Goal: Check status

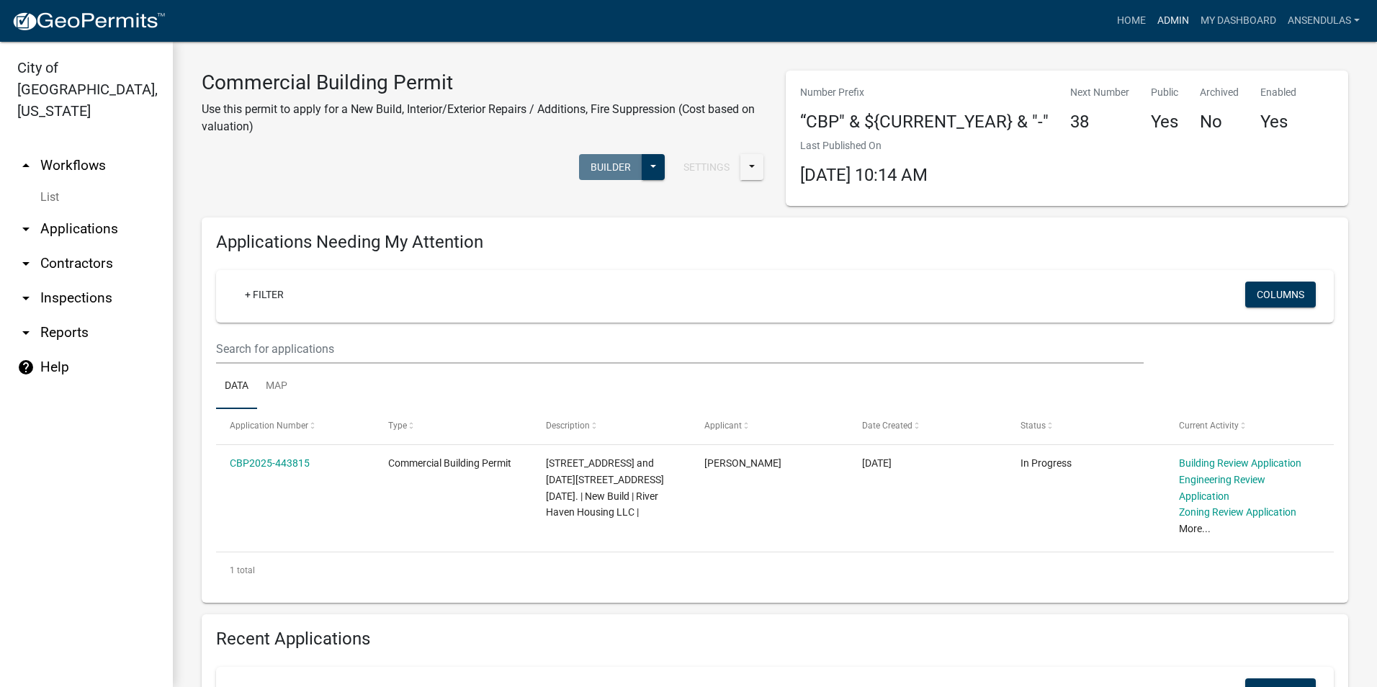
click at [1175, 19] on link "Admin" at bounding box center [1172, 20] width 43 height 27
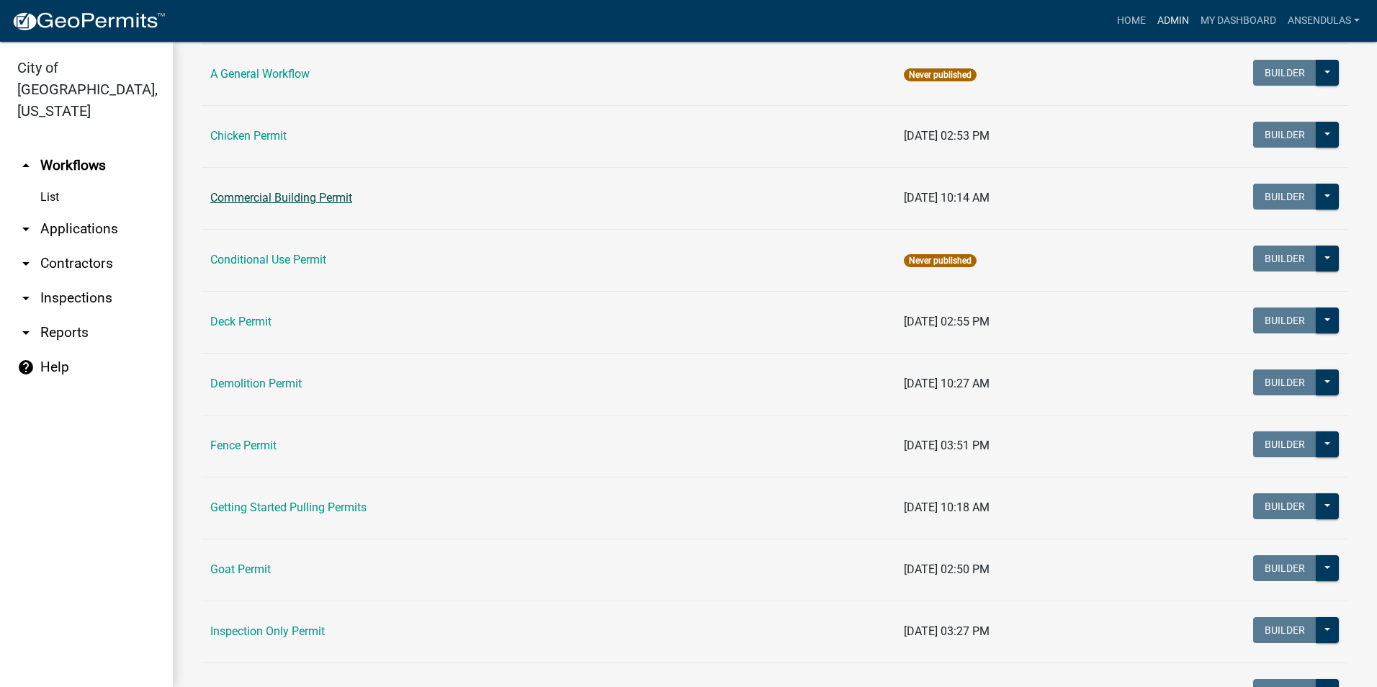
scroll to position [216, 0]
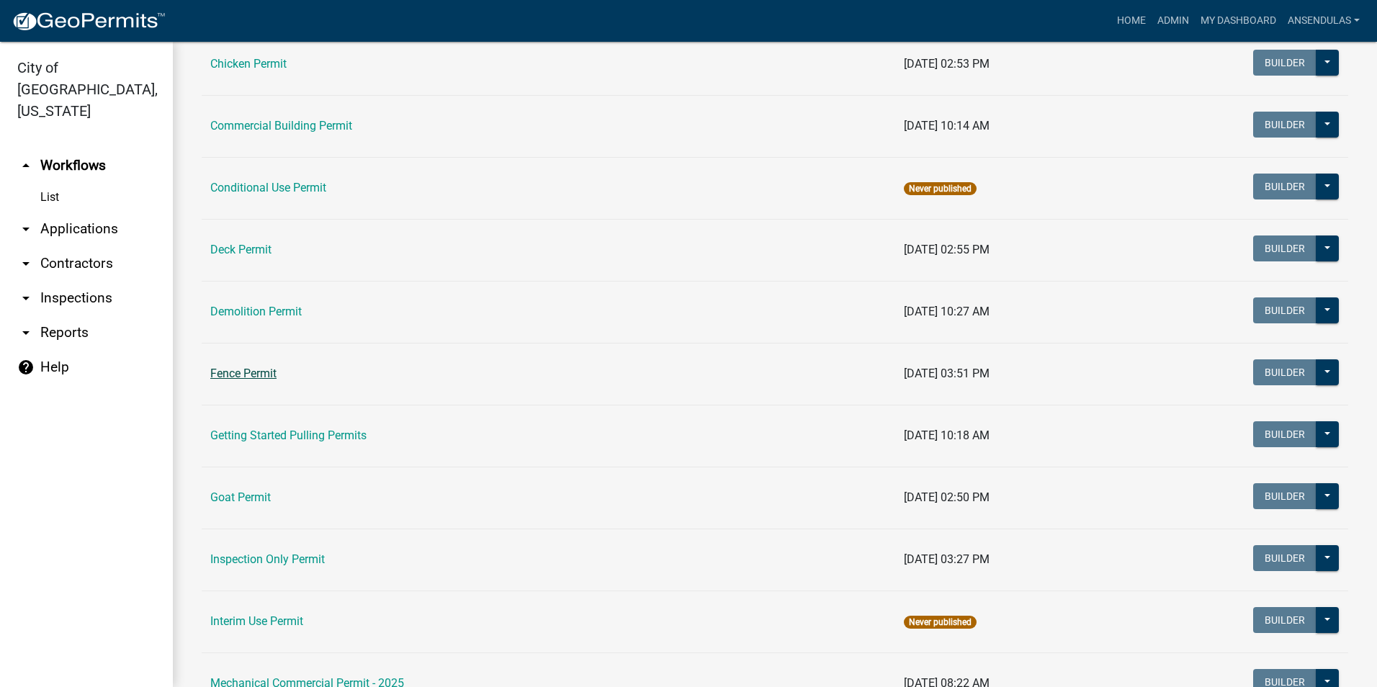
click at [234, 369] on link "Fence Permit" at bounding box center [243, 373] width 66 height 14
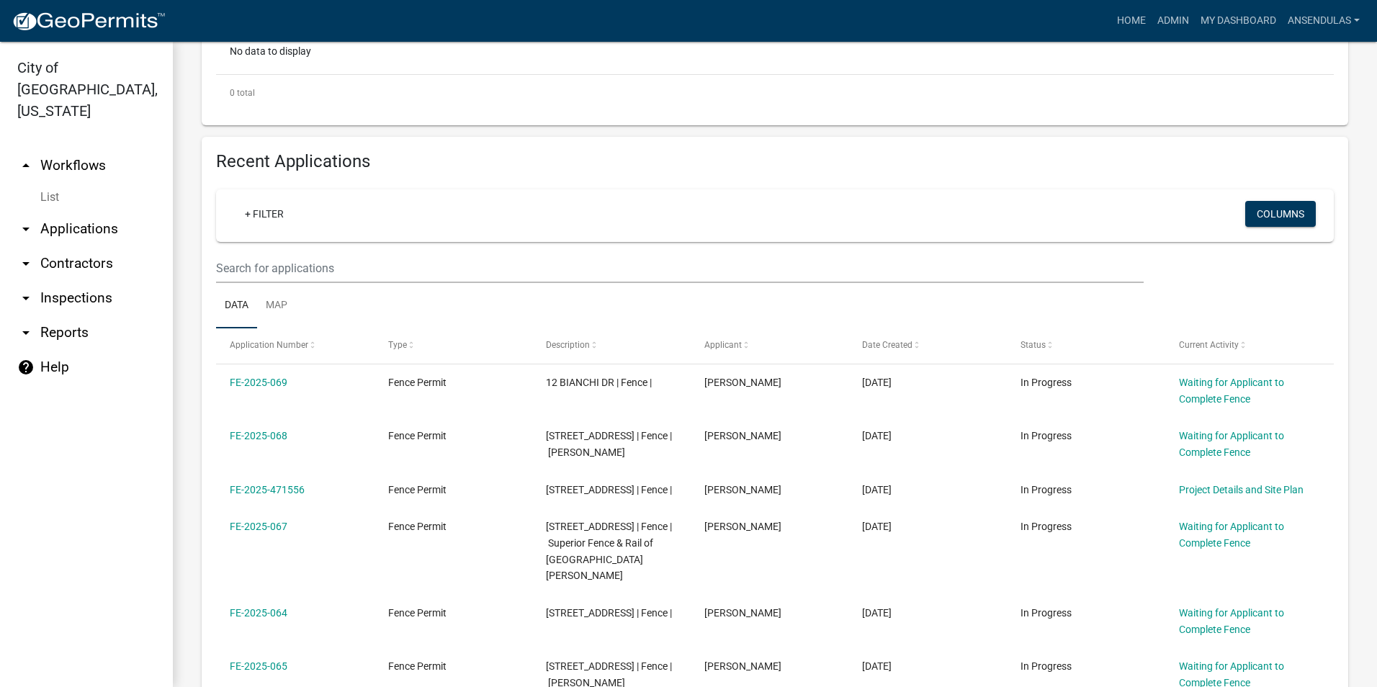
scroll to position [432, 0]
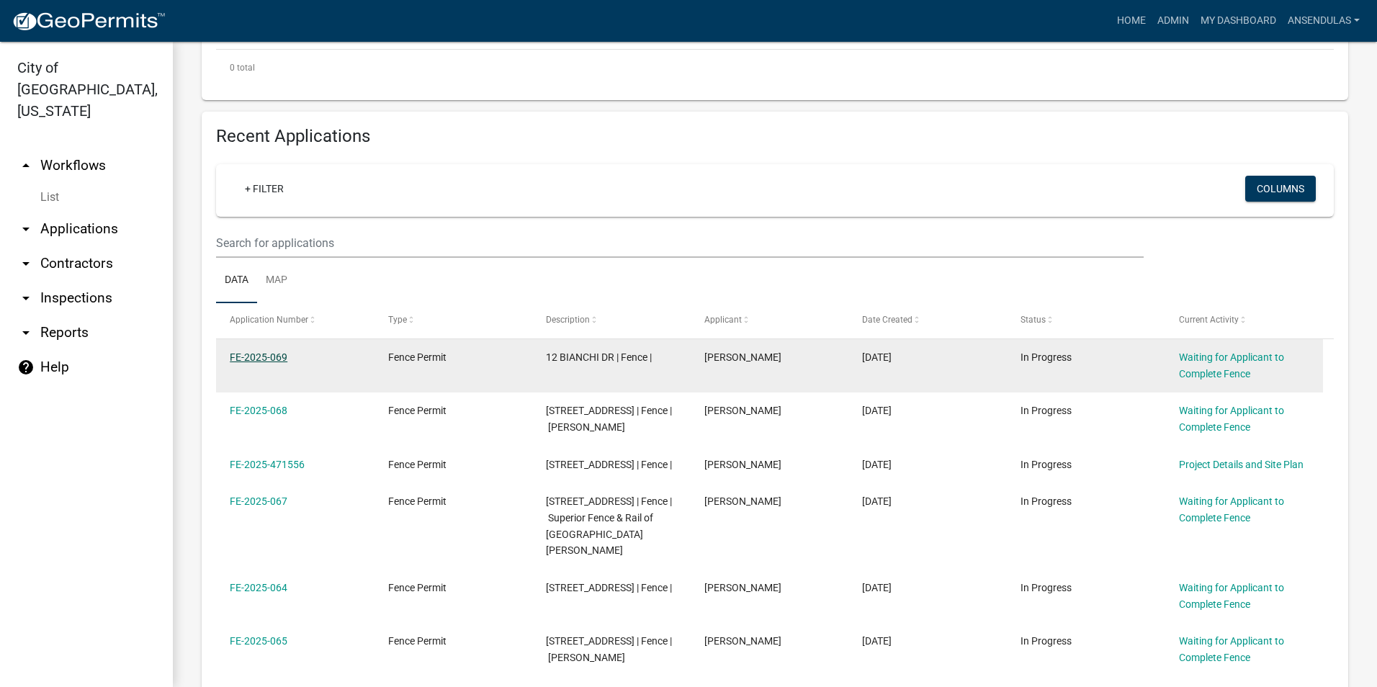
click at [246, 355] on link "FE-2025-069" at bounding box center [259, 357] width 58 height 12
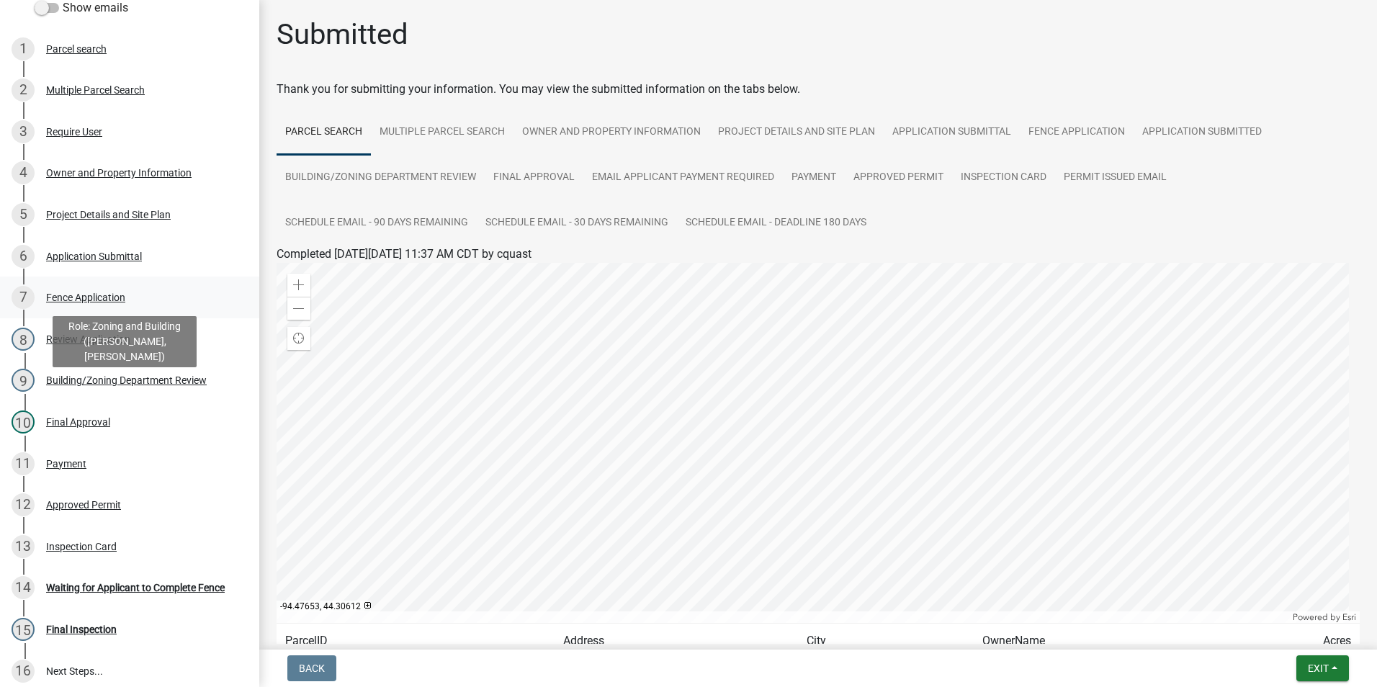
scroll to position [144, 0]
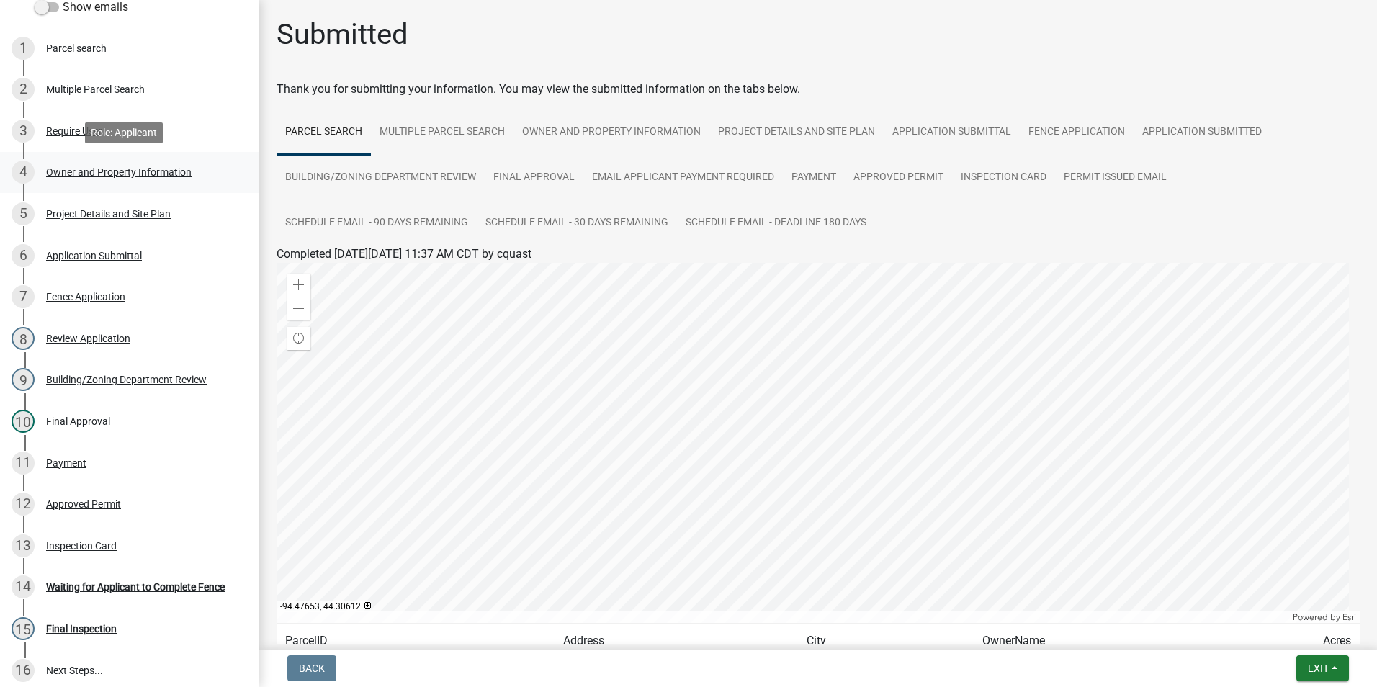
click at [85, 171] on div "Owner and Property Information" at bounding box center [118, 172] width 145 height 10
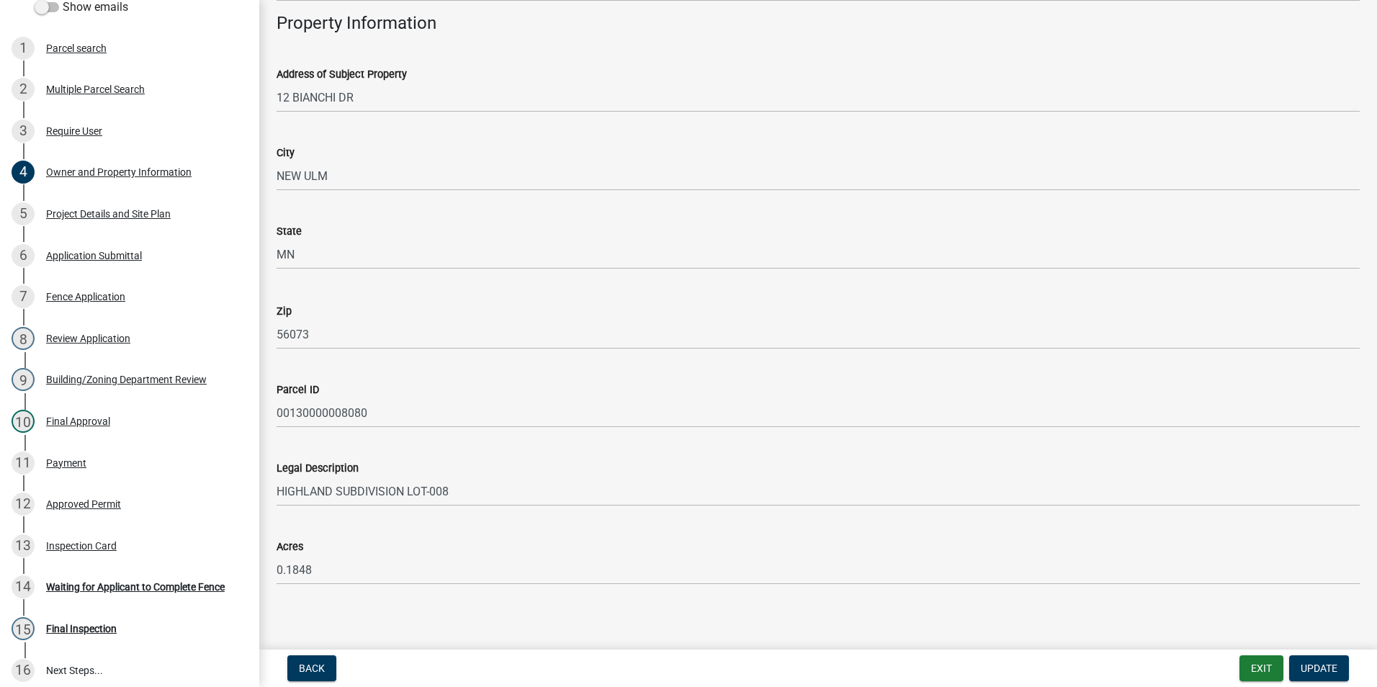
scroll to position [736, 0]
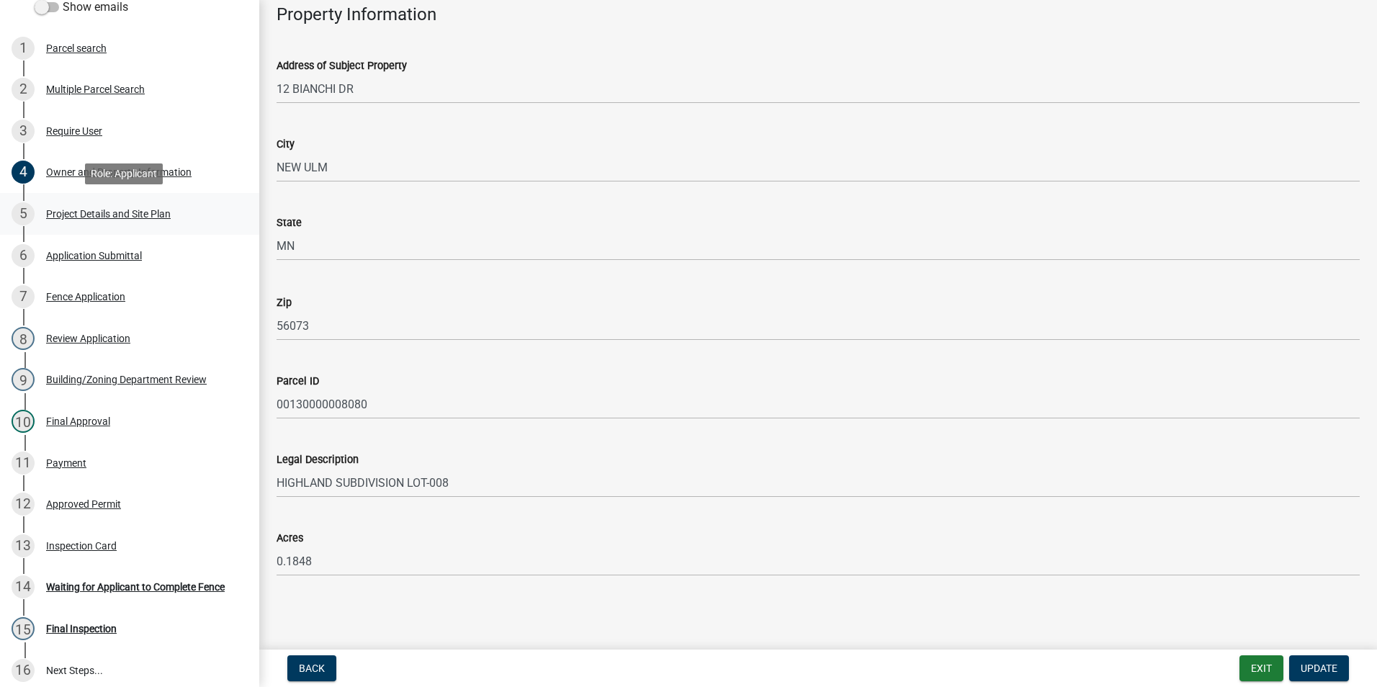
click at [120, 219] on div "Project Details and Site Plan" at bounding box center [108, 214] width 125 height 10
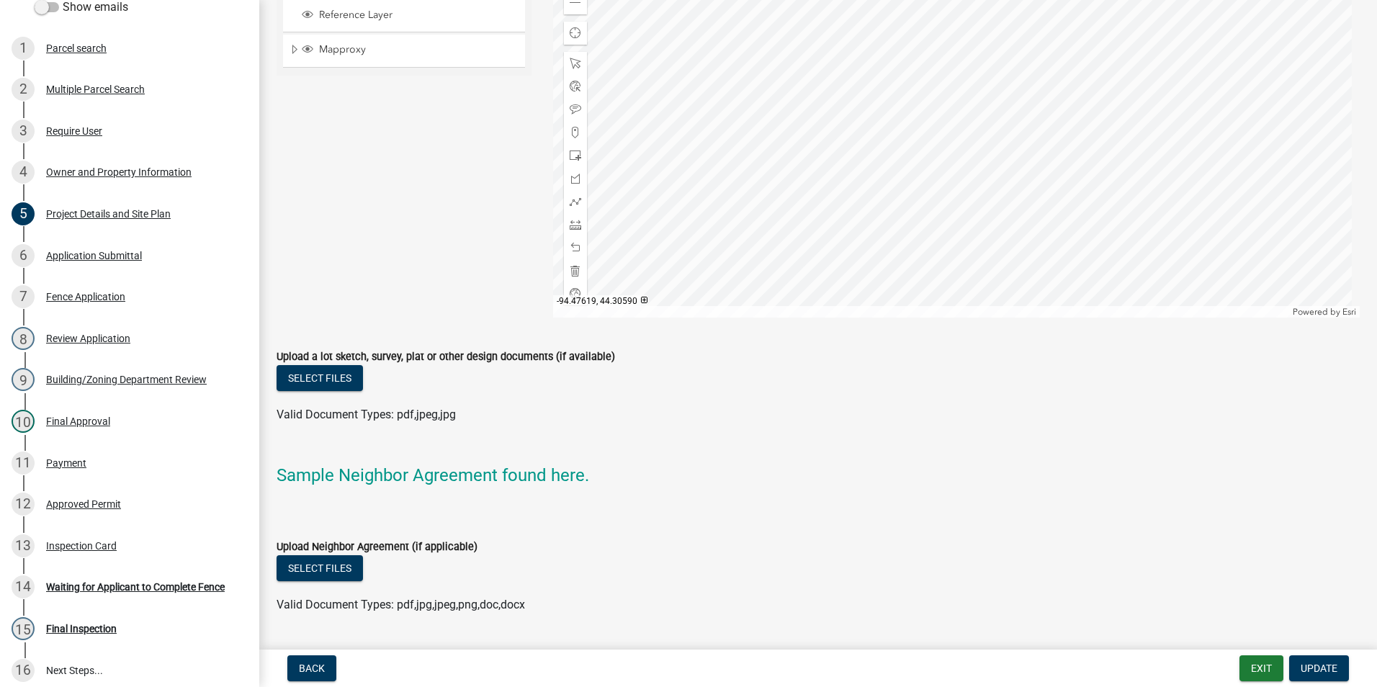
scroll to position [1385, 0]
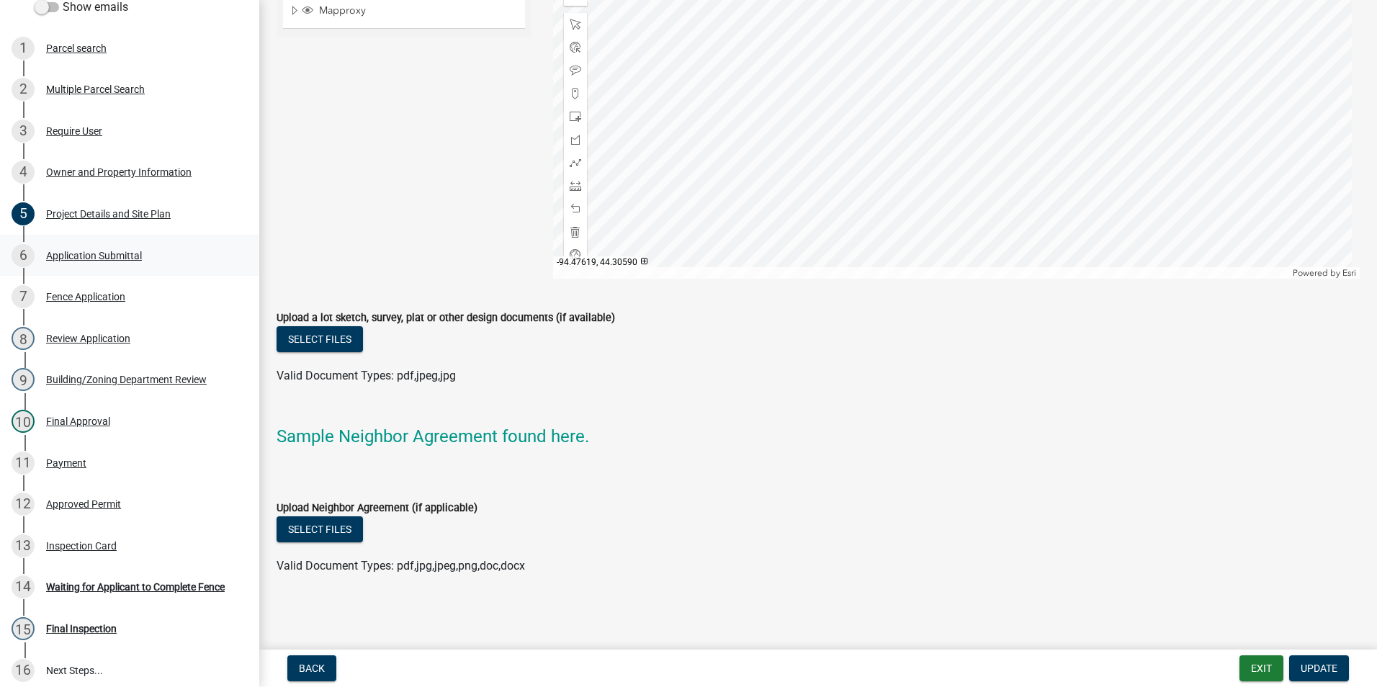
click at [92, 253] on div "Application Submittal" at bounding box center [94, 256] width 96 height 10
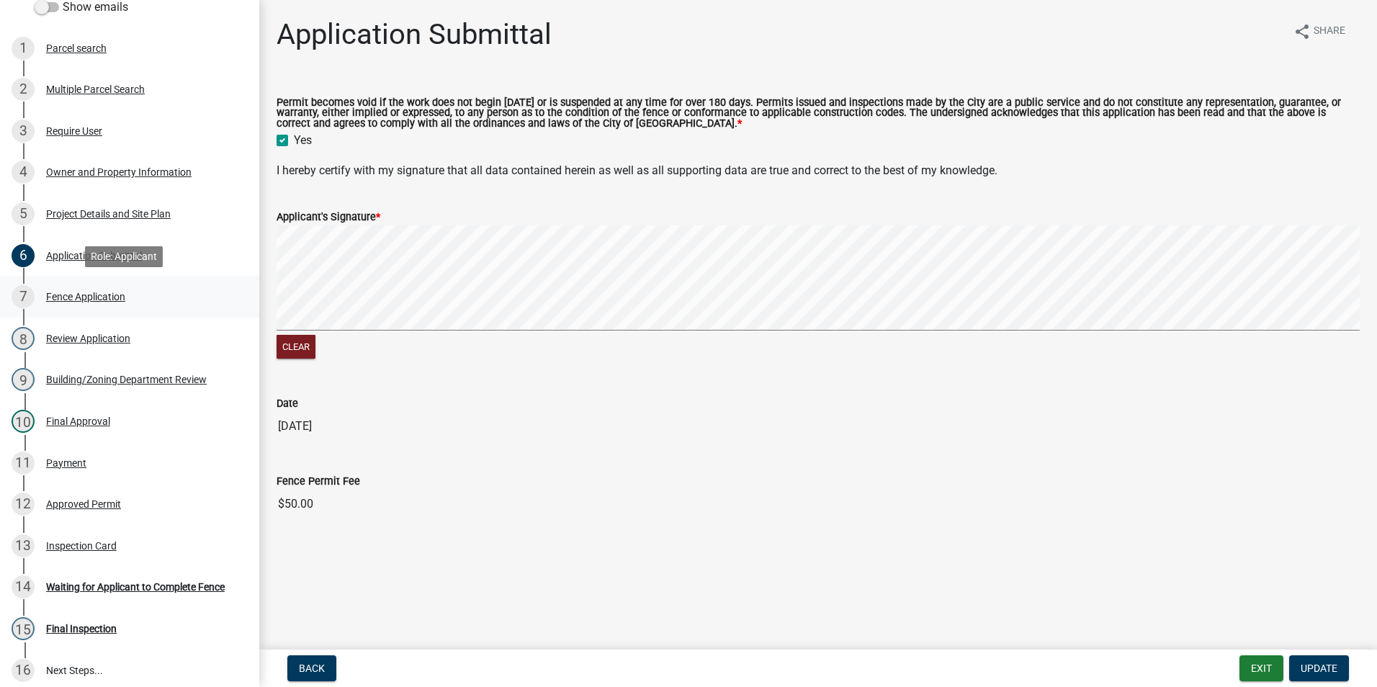
click at [84, 292] on div "Fence Application" at bounding box center [85, 297] width 79 height 10
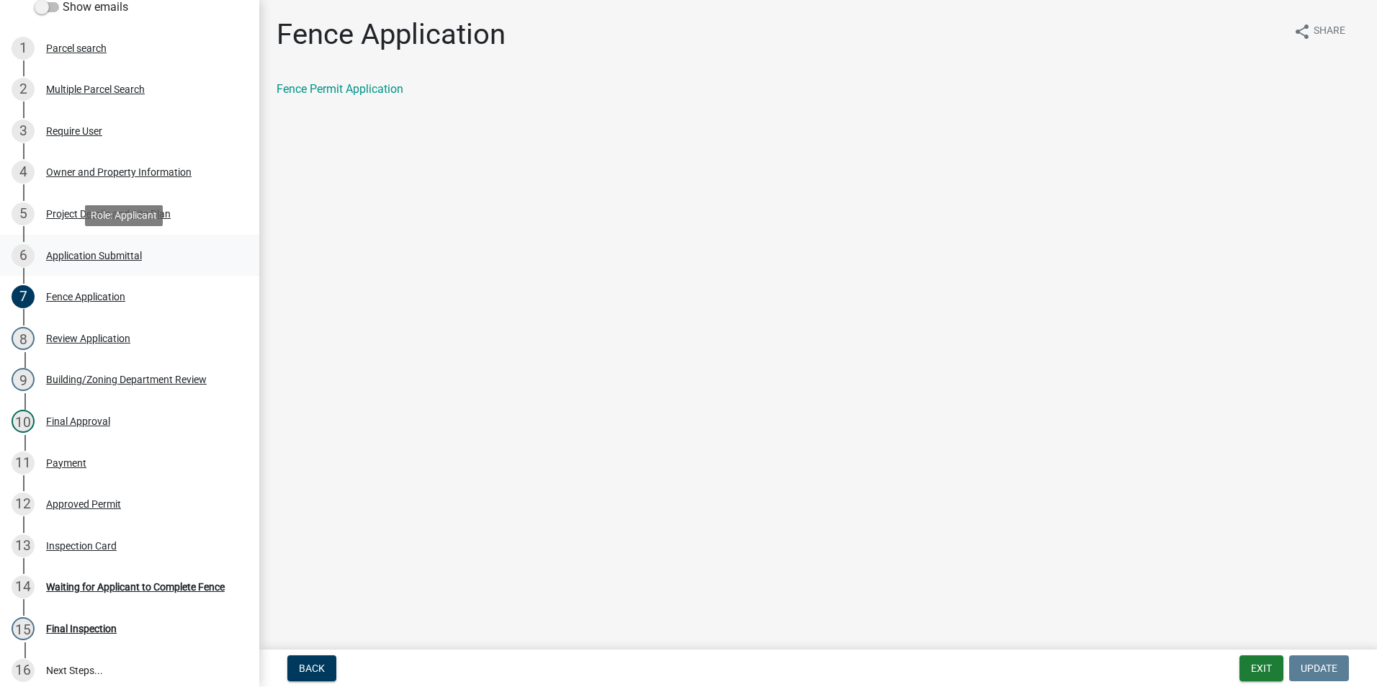
click at [87, 253] on div "Application Submittal" at bounding box center [94, 256] width 96 height 10
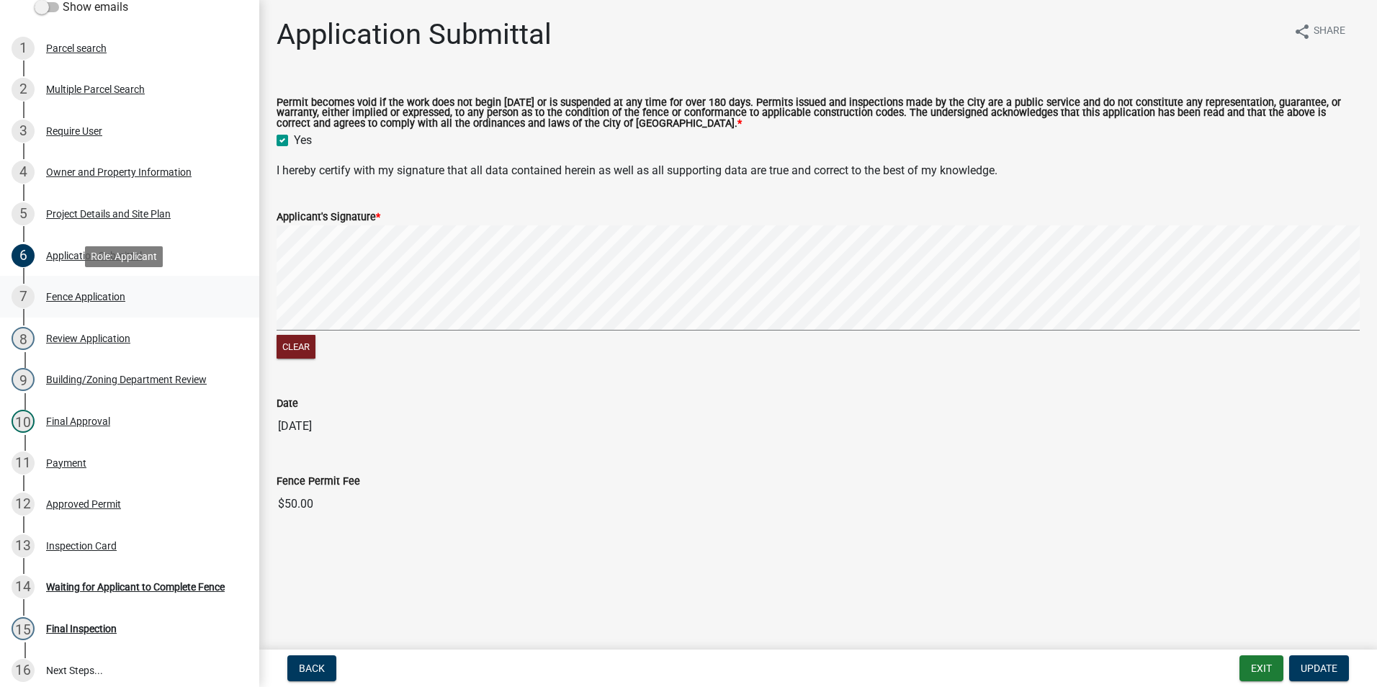
click at [92, 292] on div "Fence Application" at bounding box center [85, 297] width 79 height 10
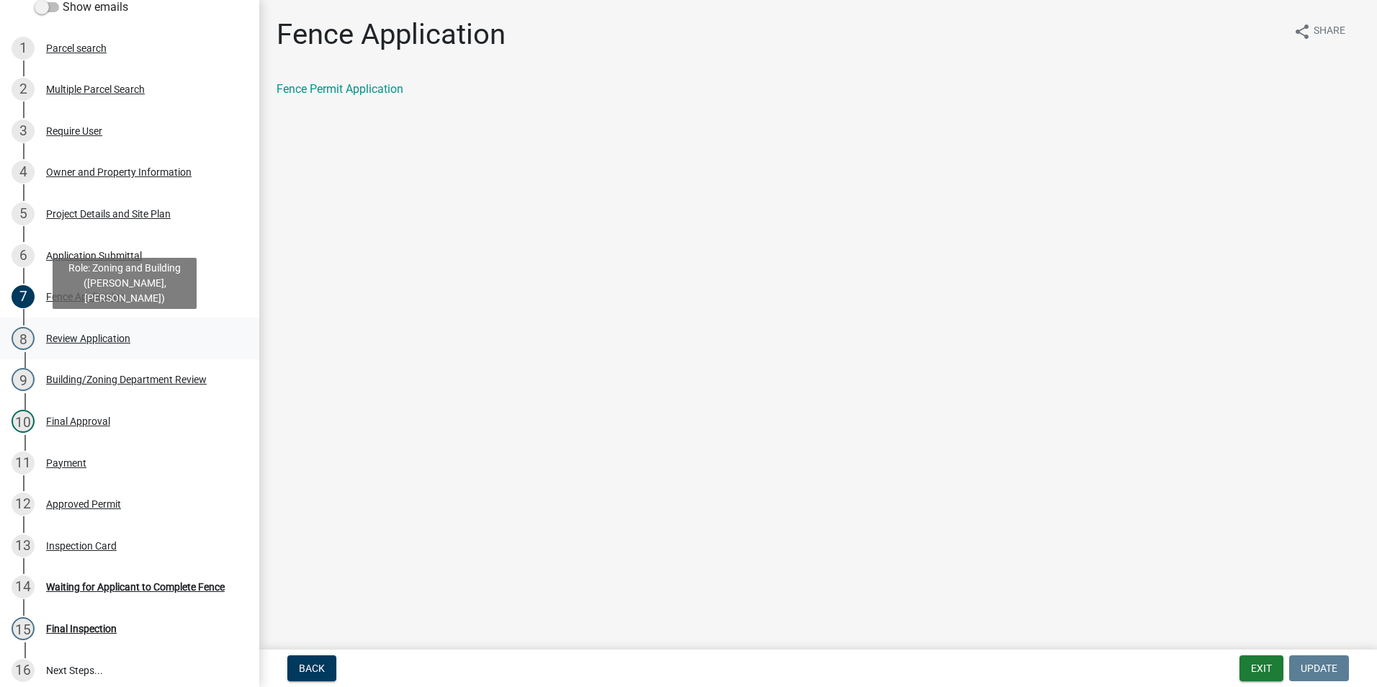
click at [94, 333] on div "Review Application" at bounding box center [88, 338] width 84 height 10
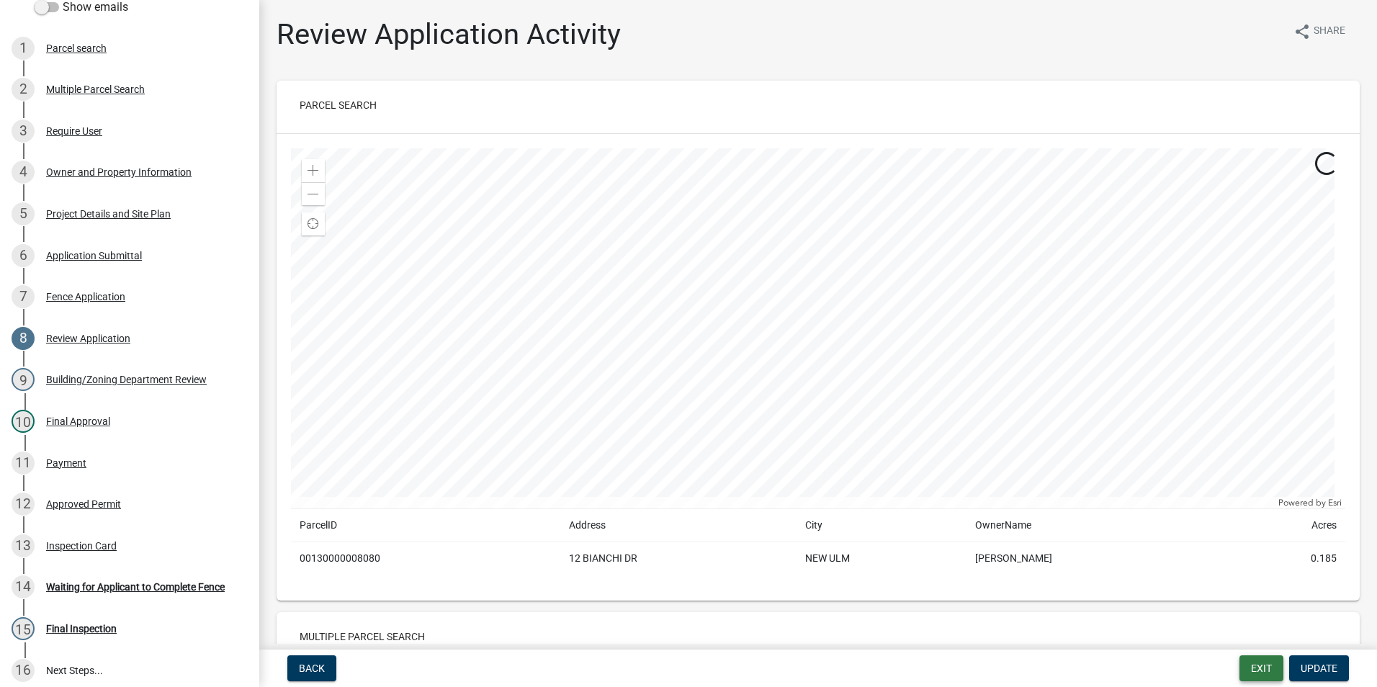
click at [1252, 658] on button "Exit" at bounding box center [1261, 668] width 44 height 26
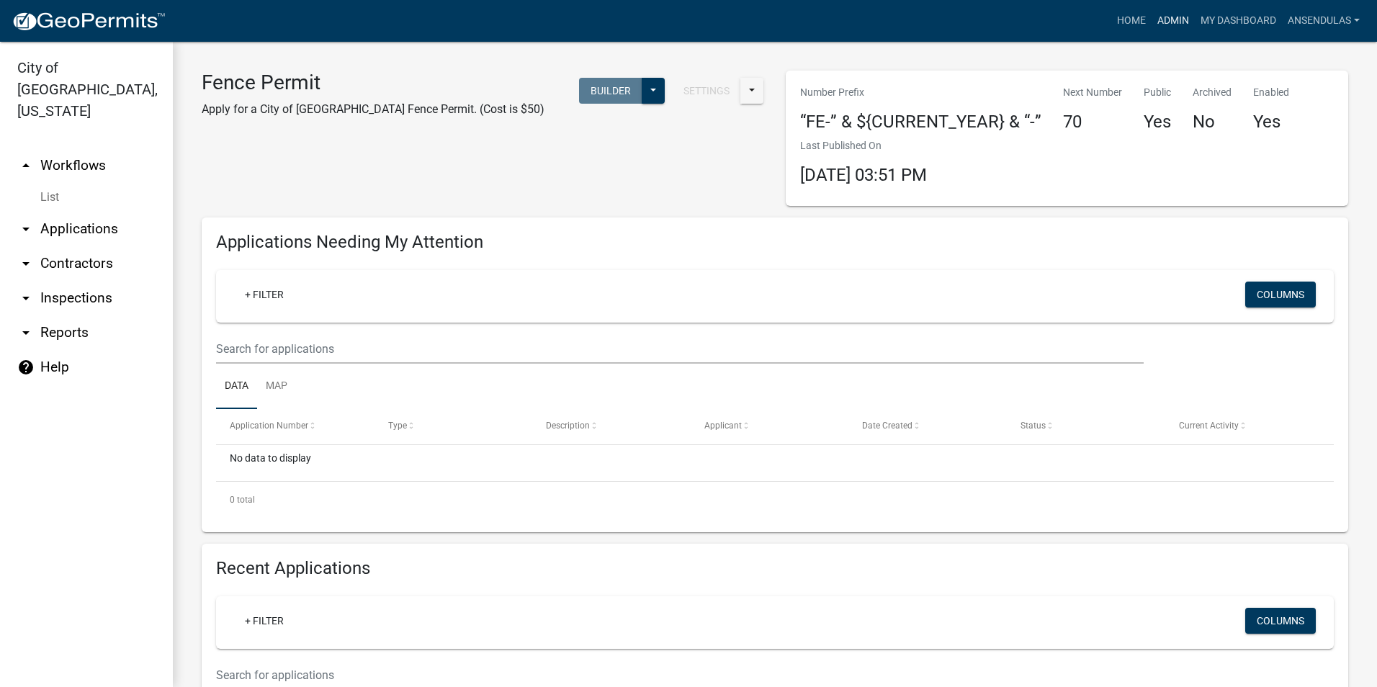
click at [1189, 15] on link "Admin" at bounding box center [1172, 20] width 43 height 27
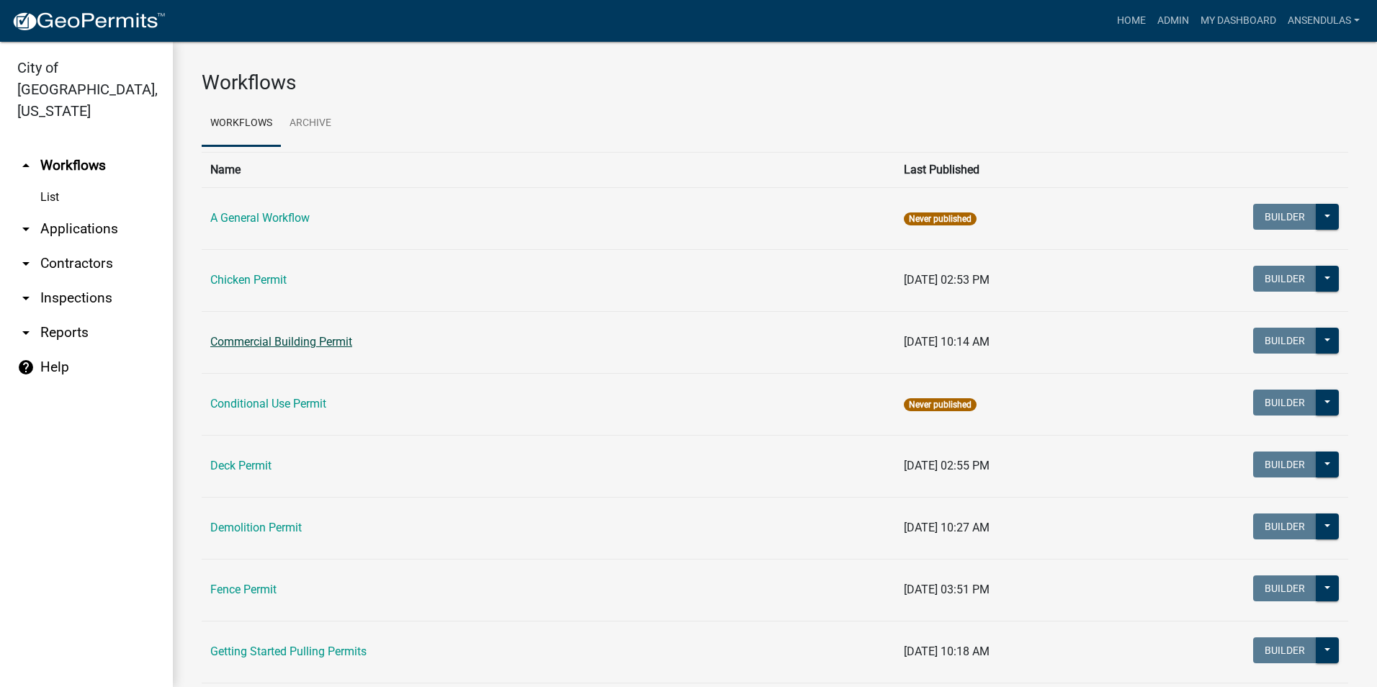
click at [238, 341] on link "Commercial Building Permit" at bounding box center [281, 342] width 142 height 14
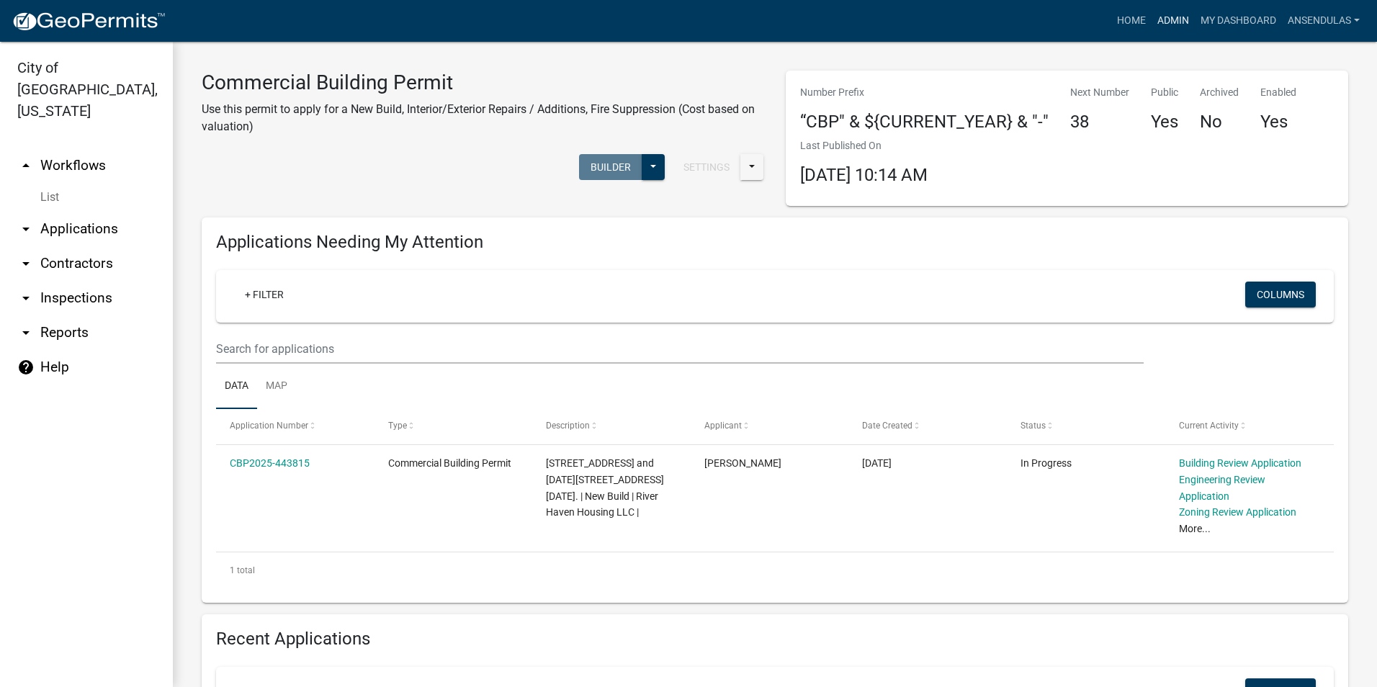
click at [1169, 21] on link "Admin" at bounding box center [1172, 20] width 43 height 27
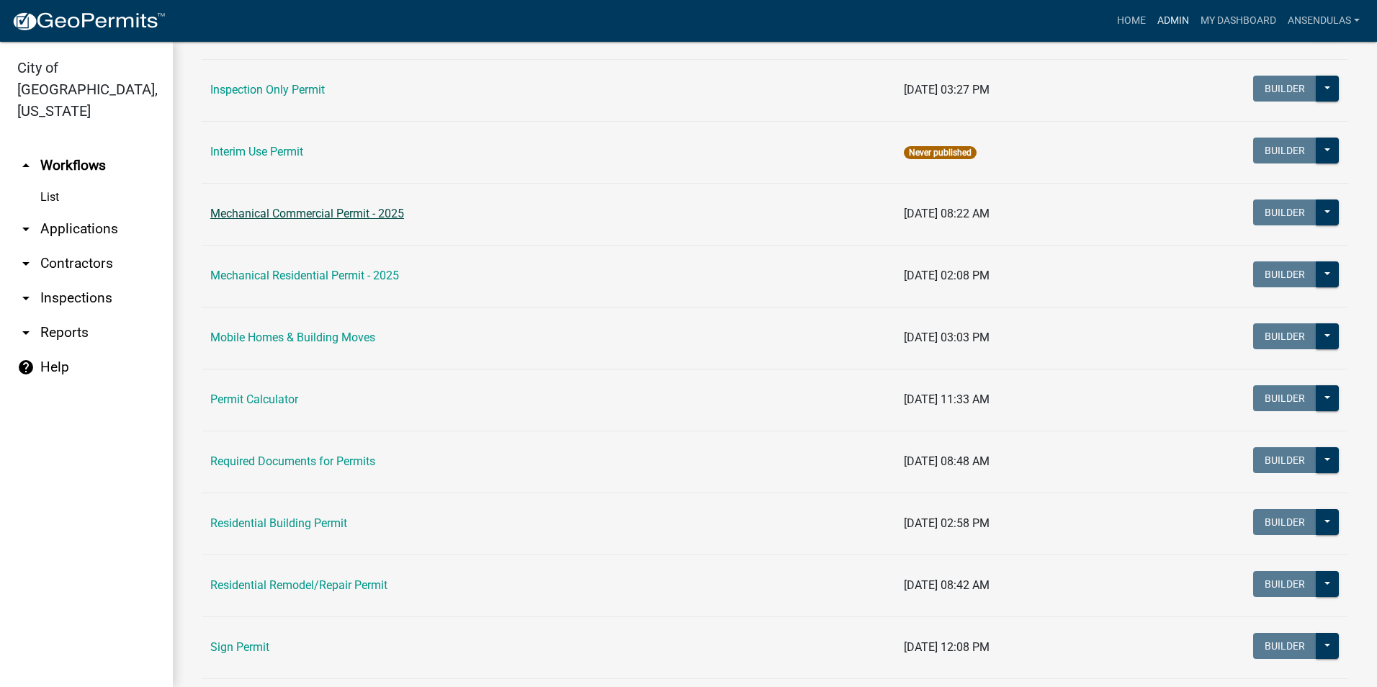
scroll to position [720, 0]
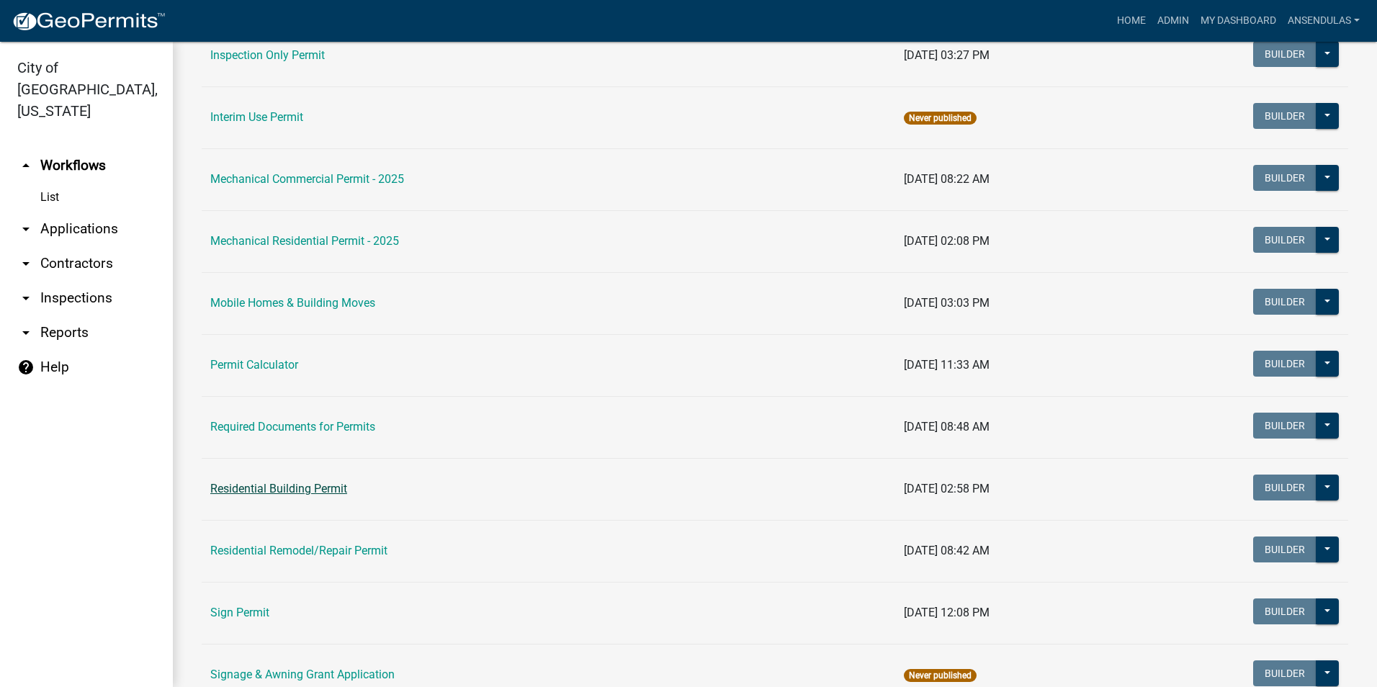
click at [285, 486] on link "Residential Building Permit" at bounding box center [278, 489] width 137 height 14
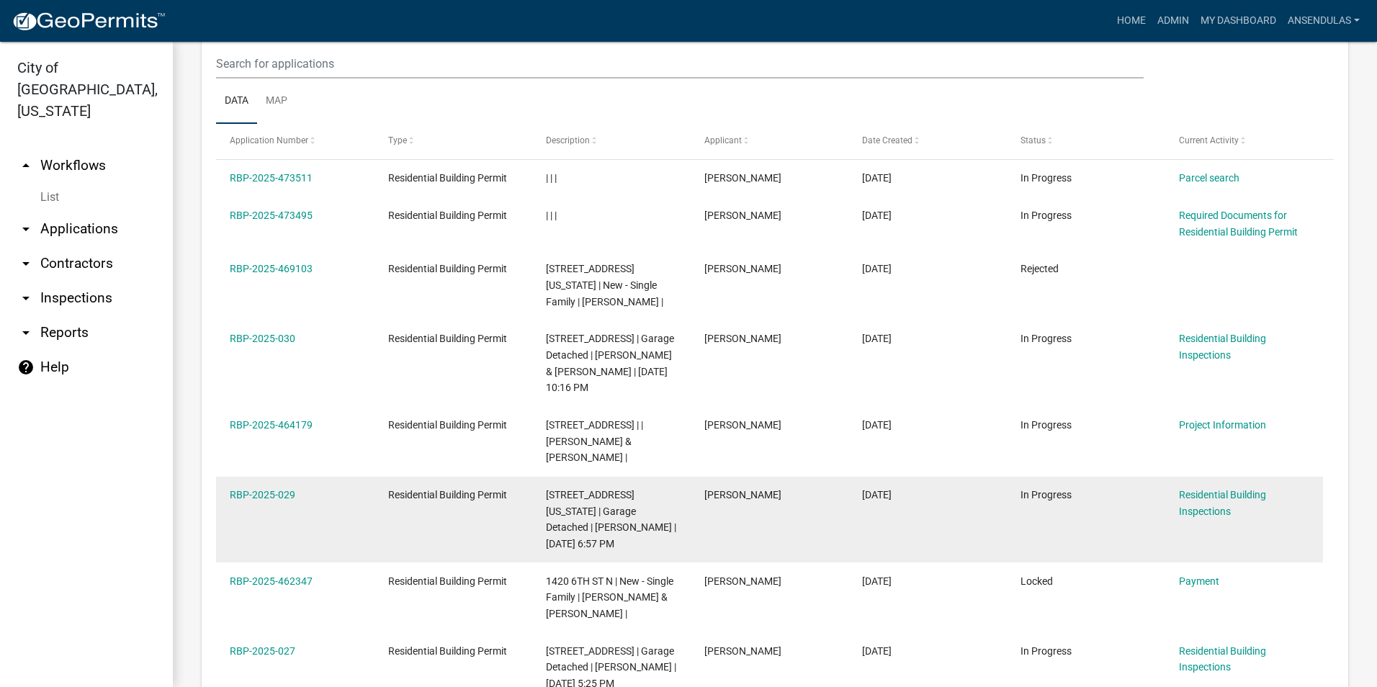
scroll to position [720, 0]
